Goal: Transaction & Acquisition: Download file/media

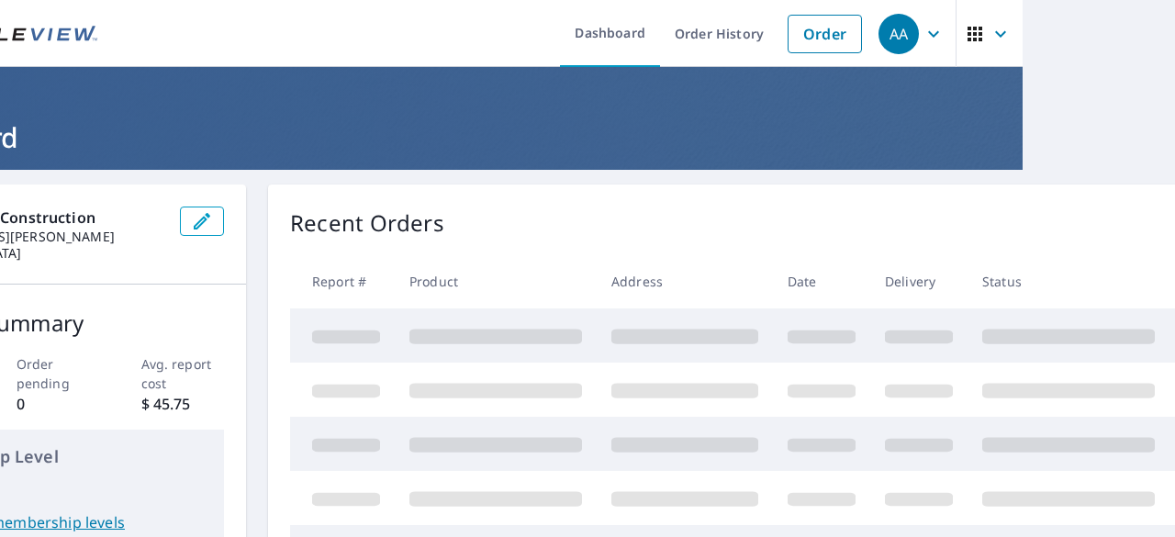
scroll to position [0, 212]
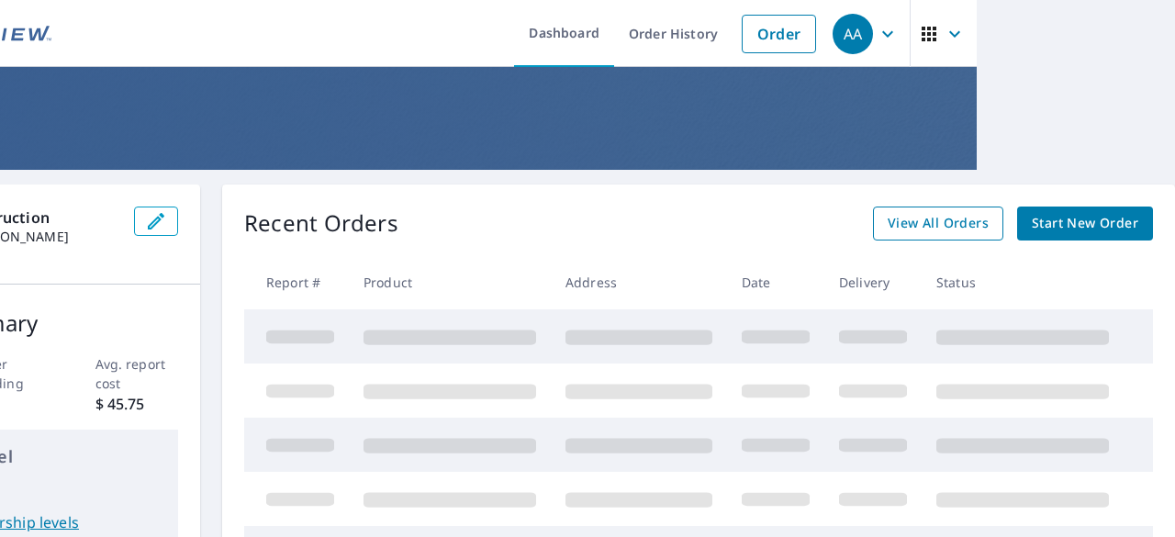
click at [904, 218] on span "View All Orders" at bounding box center [938, 223] width 101 height 23
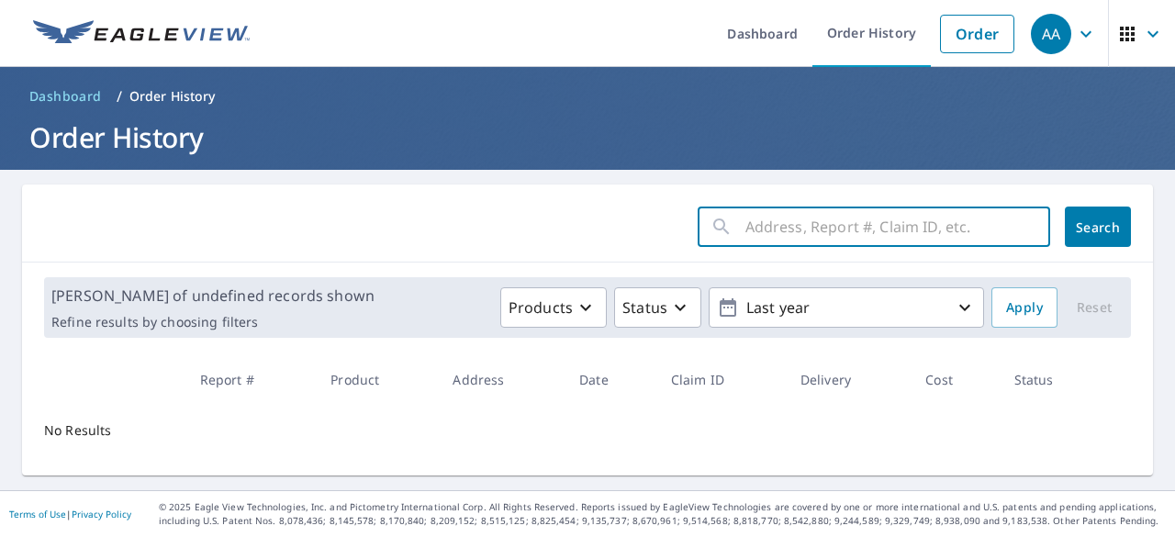
click at [761, 236] on input "text" at bounding box center [898, 226] width 305 height 51
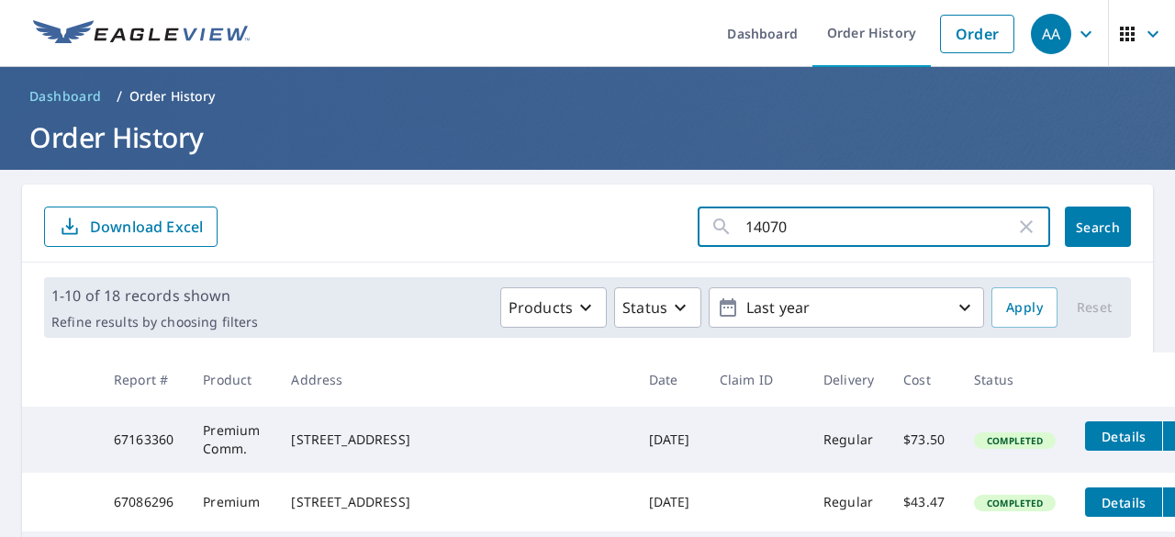
type input "14070"
click at [1080, 232] on span "Search" at bounding box center [1098, 227] width 37 height 17
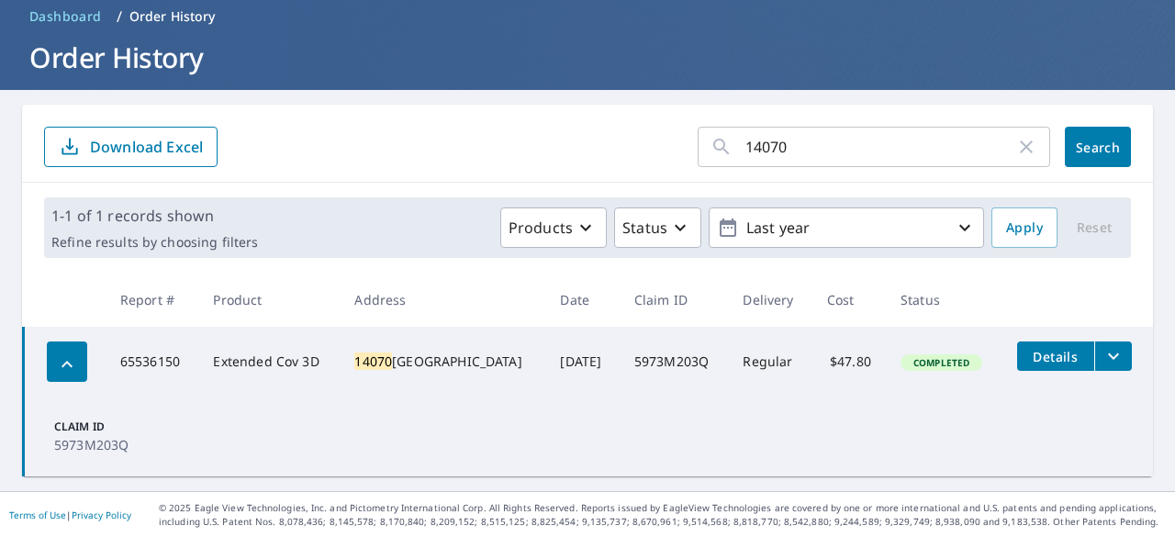
scroll to position [81, 0]
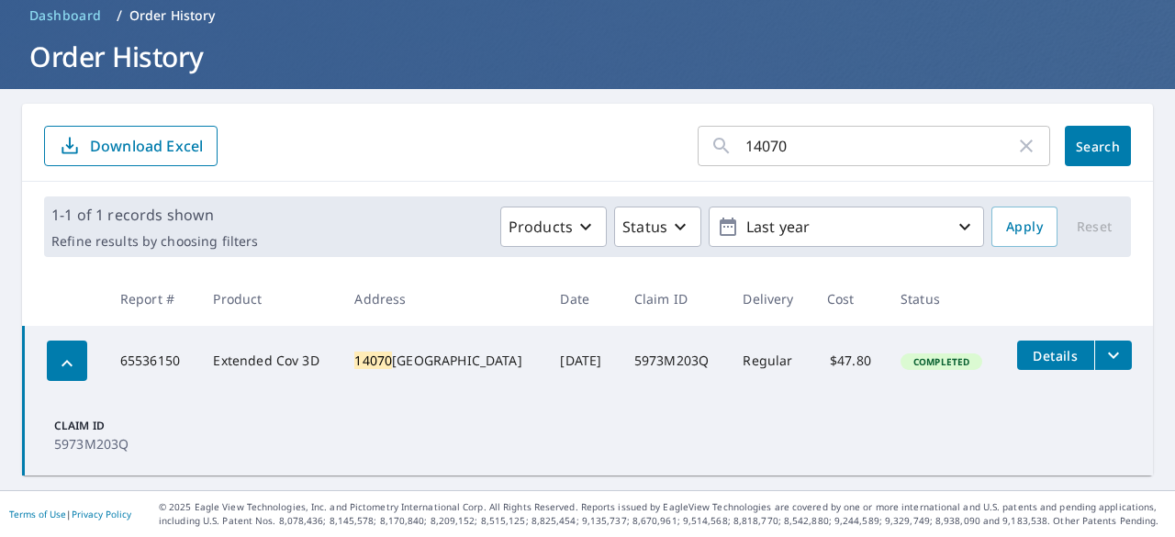
click at [1029, 364] on span "Details" at bounding box center [1055, 355] width 55 height 17
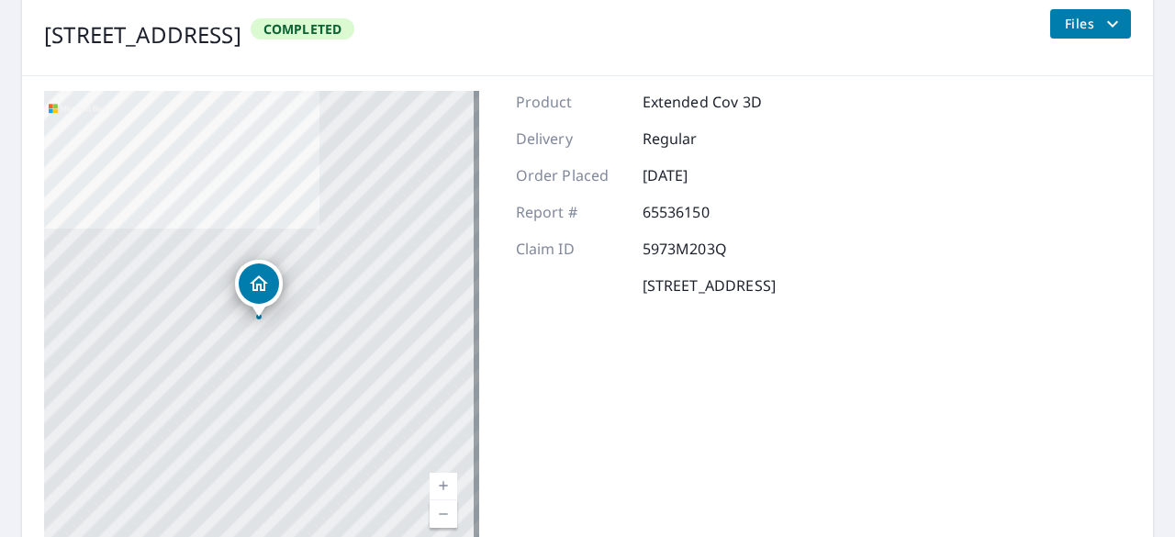
scroll to position [44, 0]
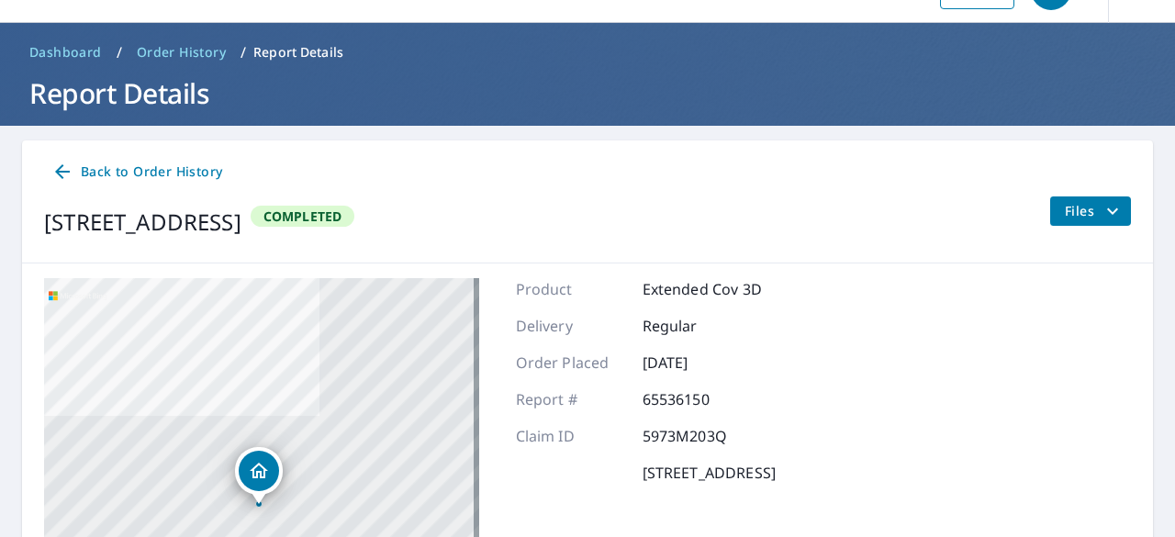
click at [1065, 211] on span "Files" at bounding box center [1094, 211] width 59 height 22
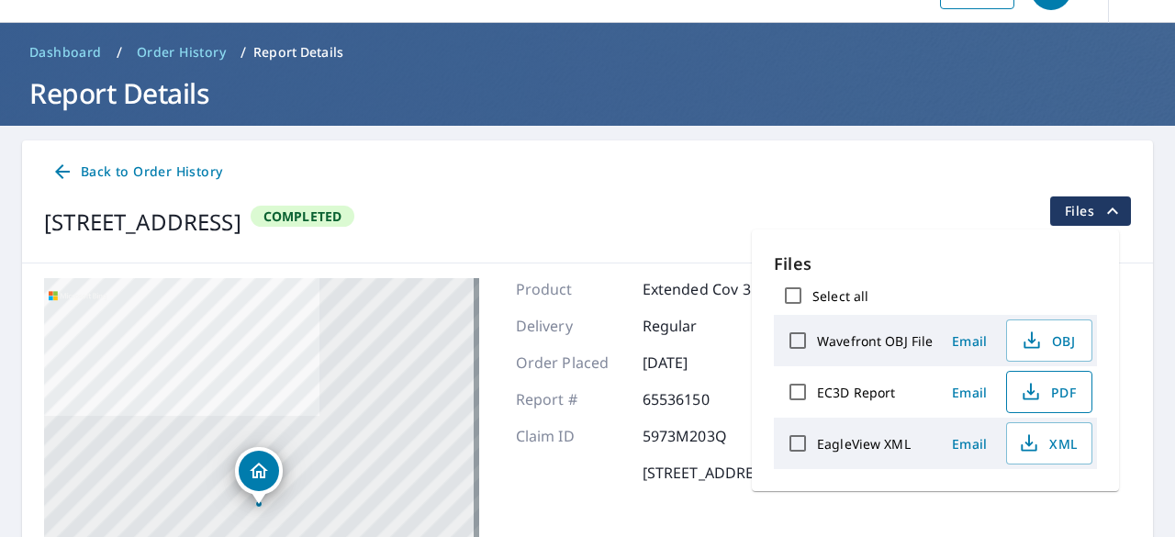
click at [1042, 392] on span "PDF" at bounding box center [1047, 392] width 59 height 22
